Goal: Task Accomplishment & Management: Manage account settings

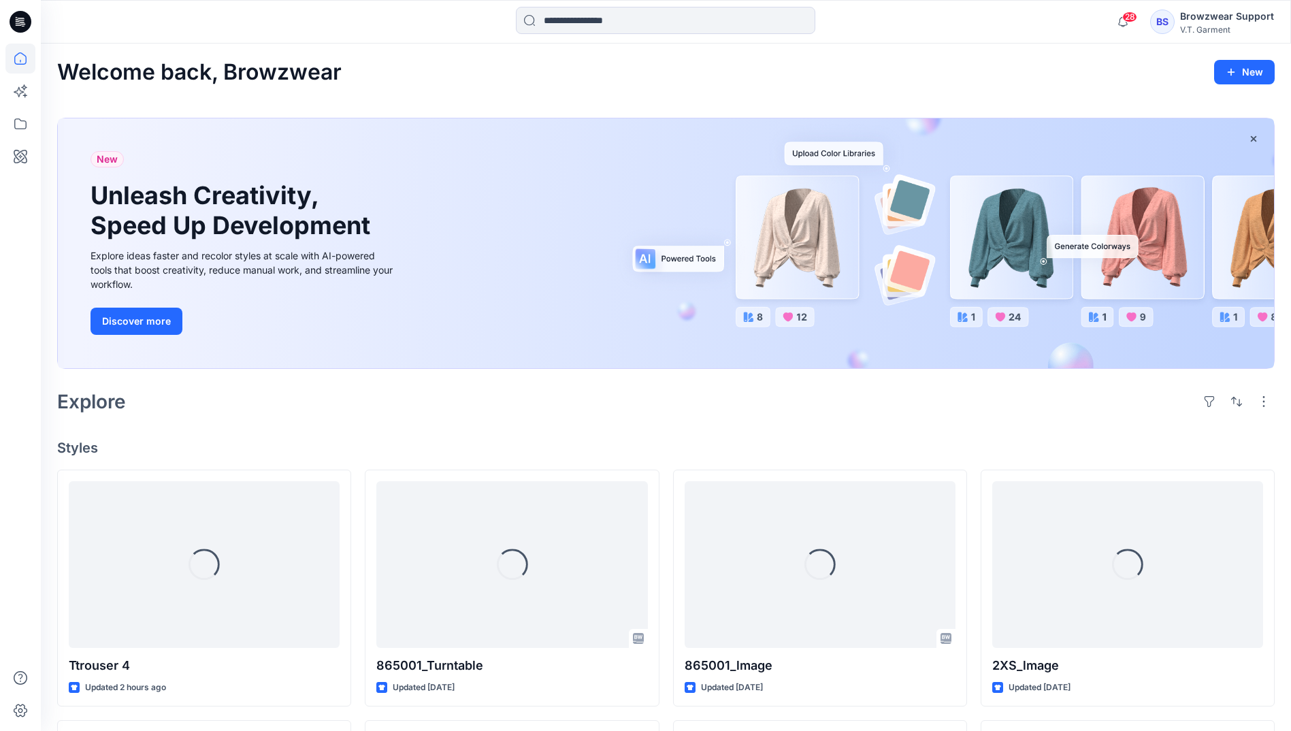
click at [1165, 29] on div "BS" at bounding box center [1162, 22] width 25 height 25
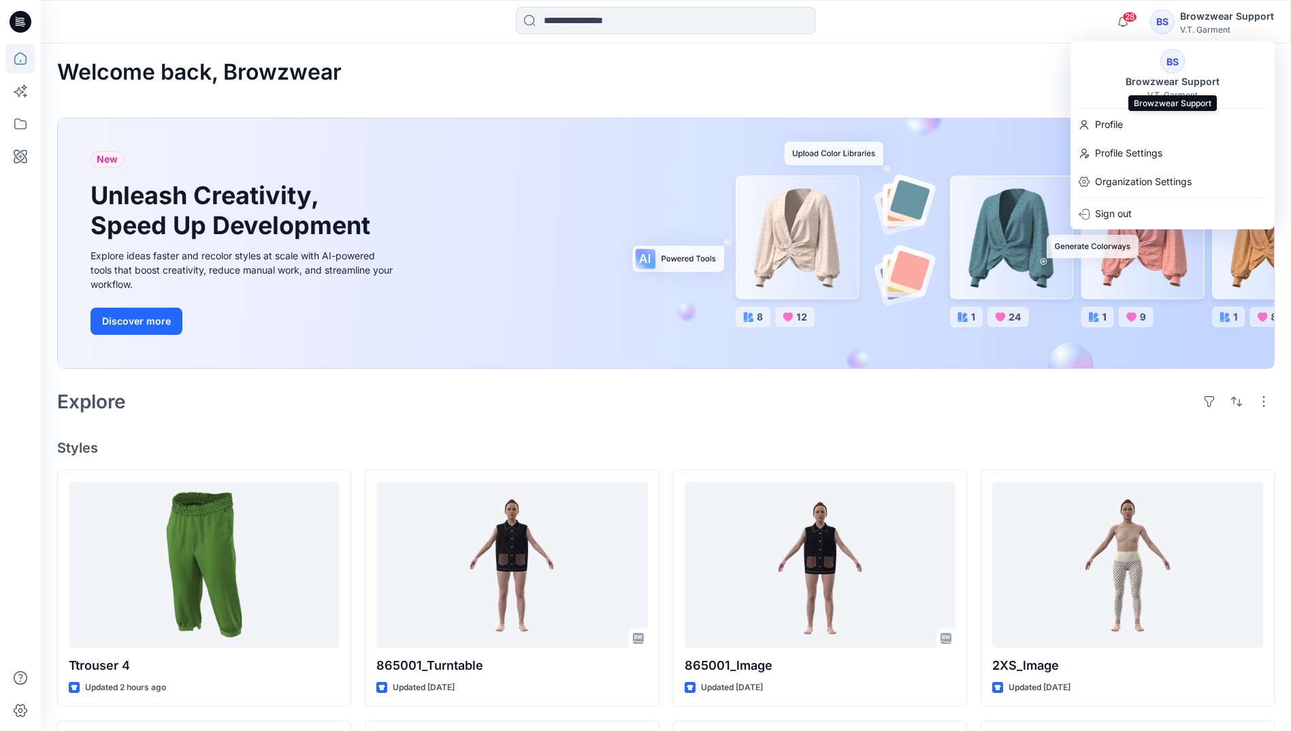
click at [1166, 87] on div "Browzwear Support" at bounding box center [1173, 82] width 110 height 16
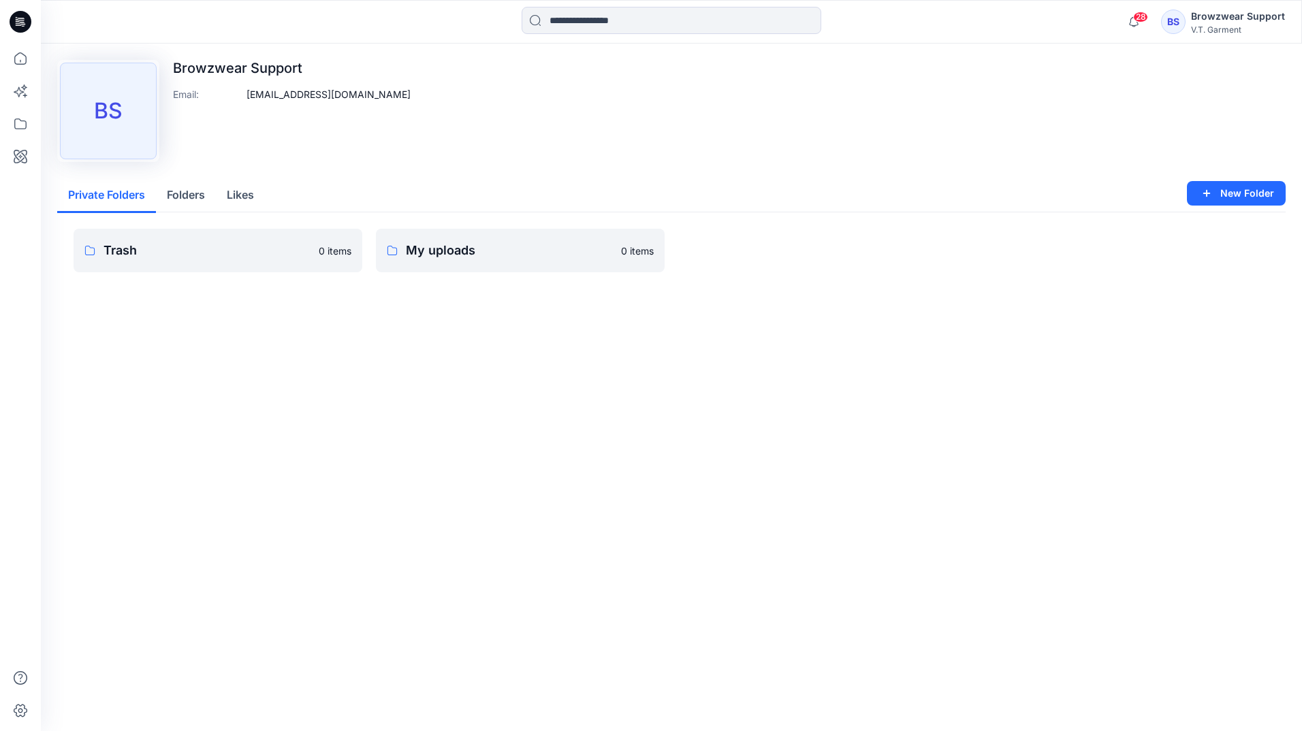
click at [1185, 16] on div "BS" at bounding box center [1173, 22] width 25 height 25
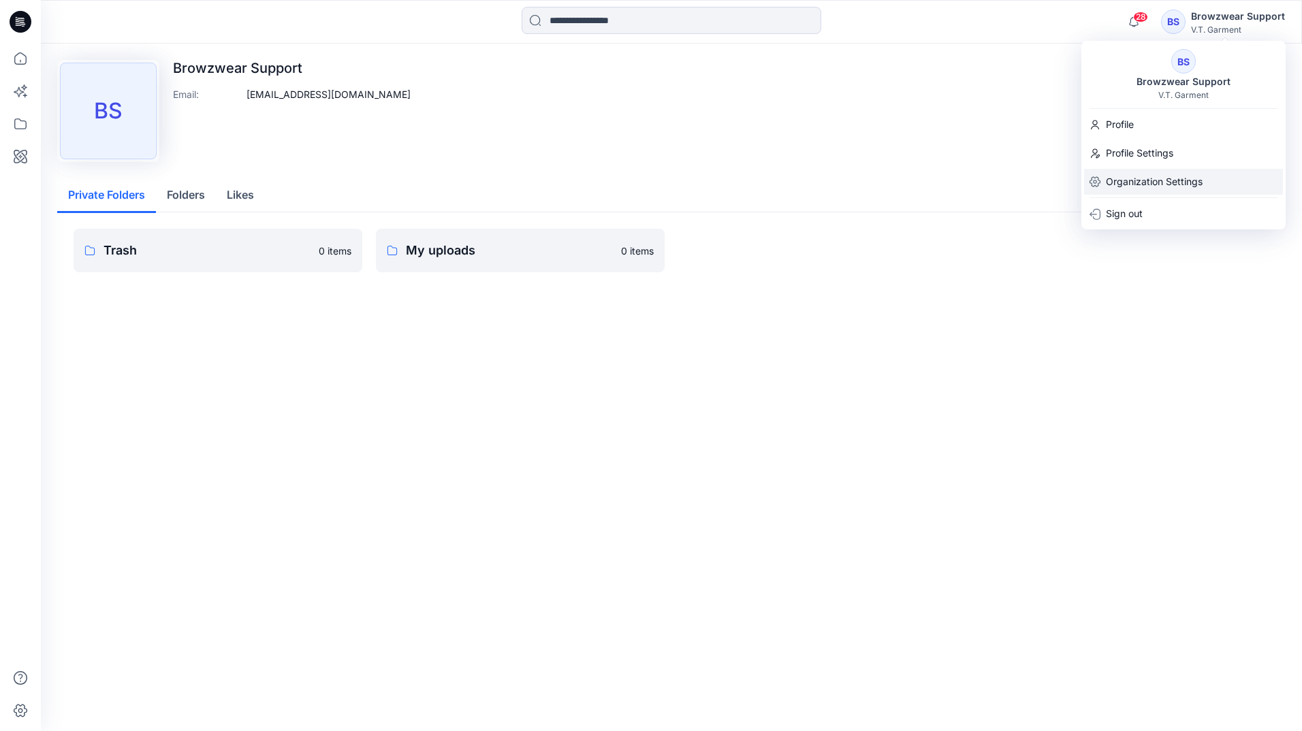
click at [1148, 176] on p "Organization Settings" at bounding box center [1154, 182] width 97 height 26
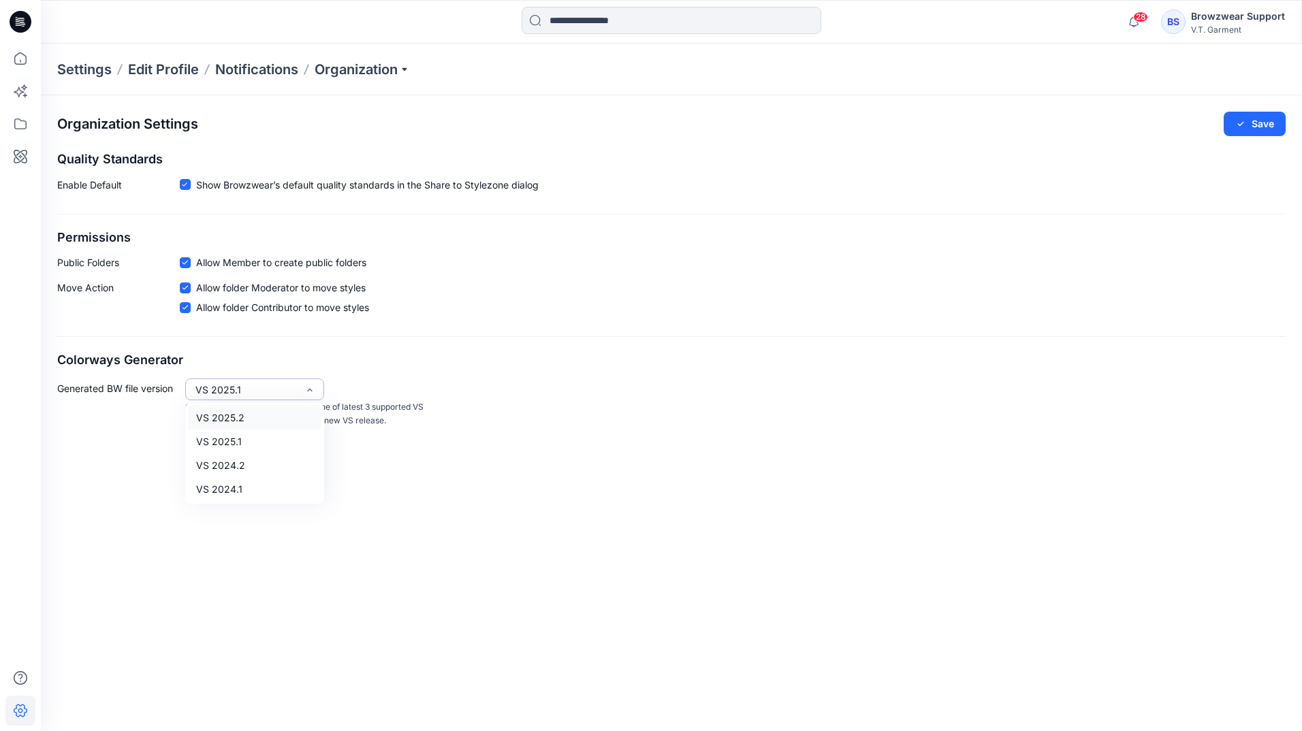
click at [287, 393] on div "VS 2025.1" at bounding box center [246, 390] width 102 height 14
click at [532, 332] on div "Organization Settings Save Quality Standards Enable Default Show Browzwear’s de…" at bounding box center [671, 269] width 1261 height 349
